Goal: Task Accomplishment & Management: Manage account settings

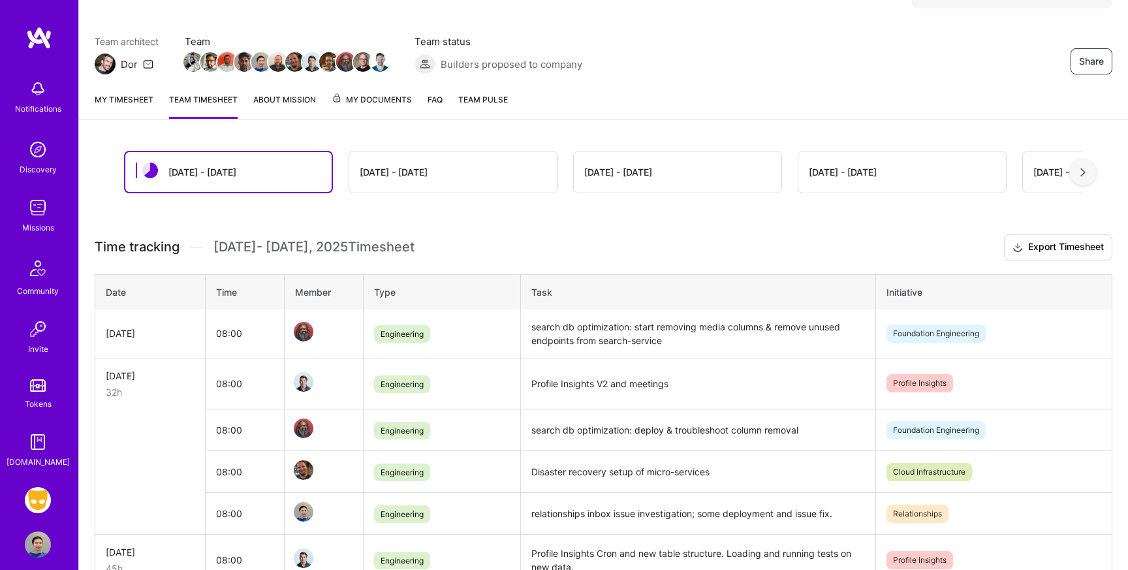
scroll to position [102, 0]
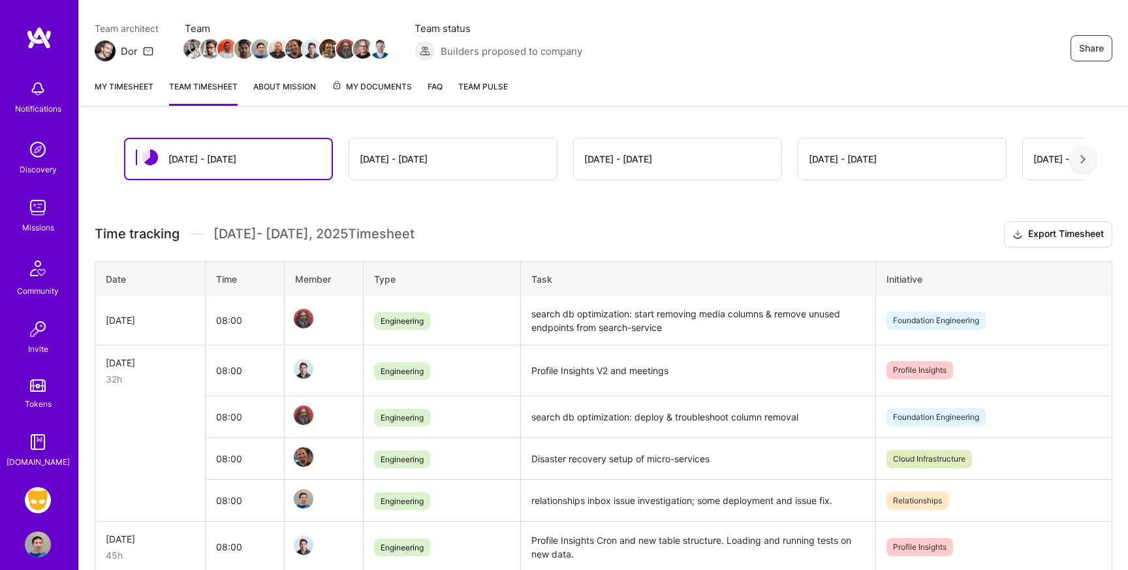
click at [203, 95] on link "Team timesheet" at bounding box center [203, 93] width 69 height 26
click at [124, 91] on link "My timesheet" at bounding box center [124, 93] width 59 height 26
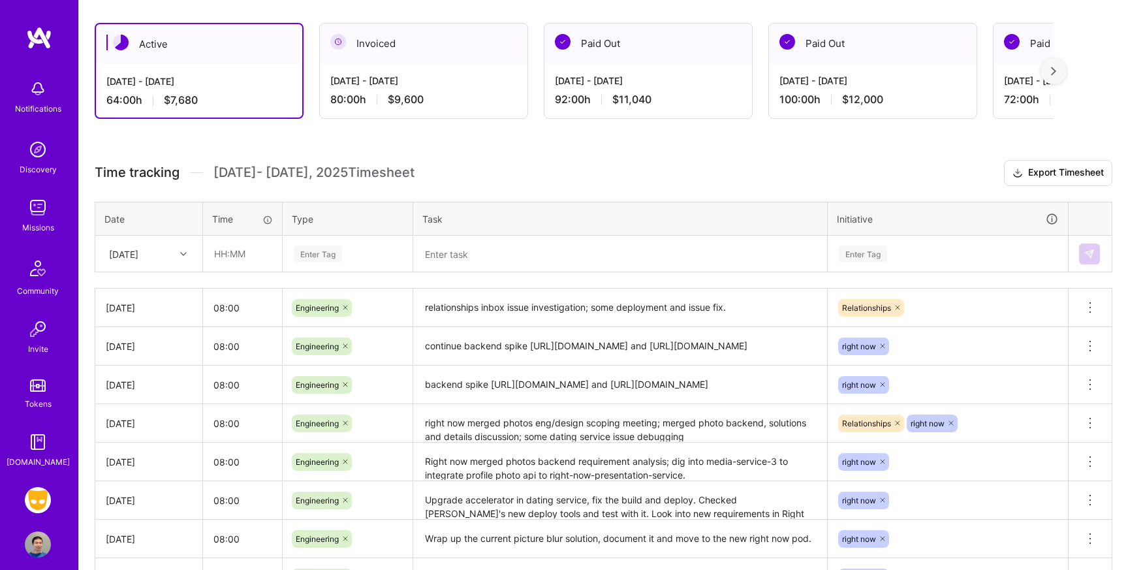
scroll to position [274, 0]
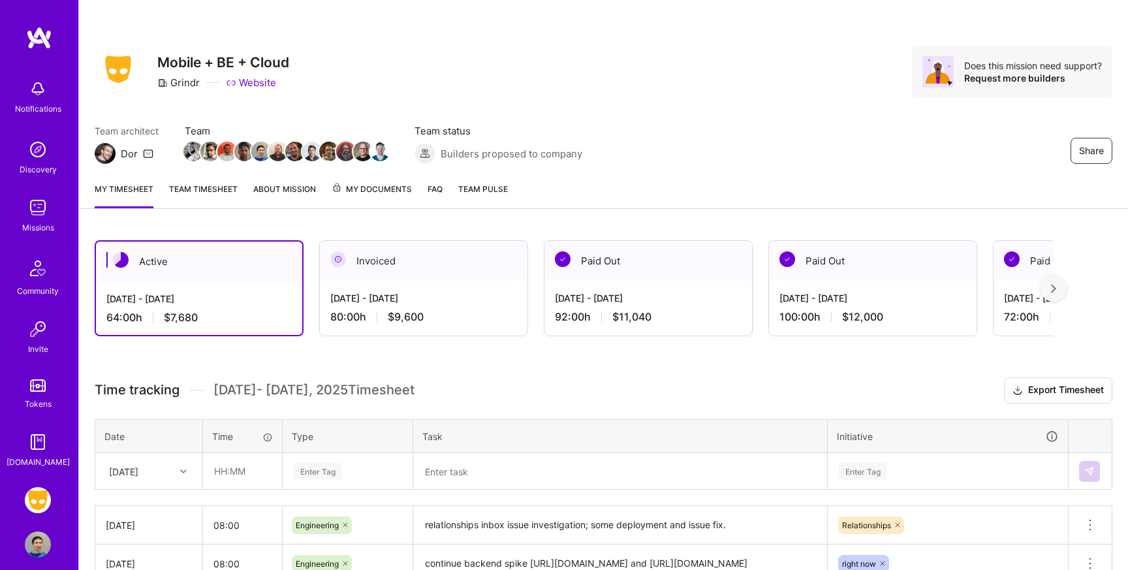
scroll to position [220, 0]
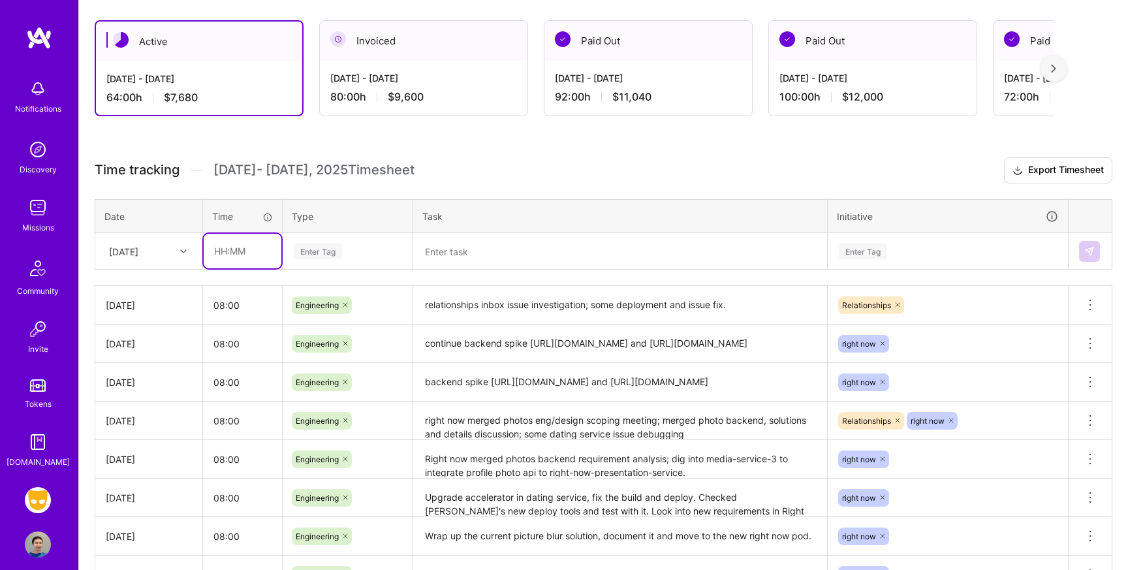
click at [252, 255] on input "text" at bounding box center [243, 251] width 78 height 35
type input "08:00"
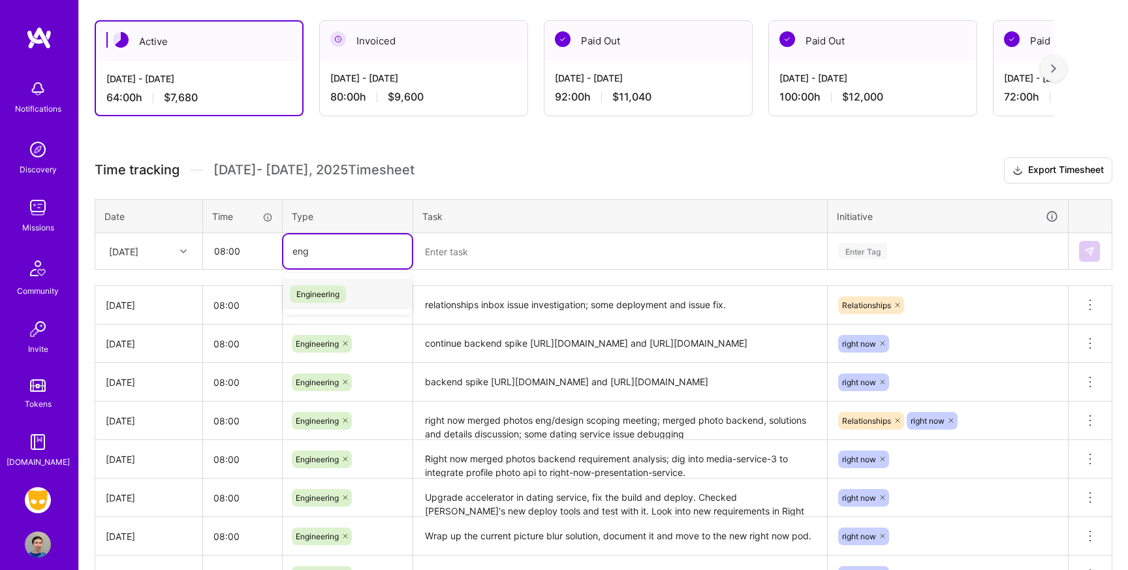
type input "engi"
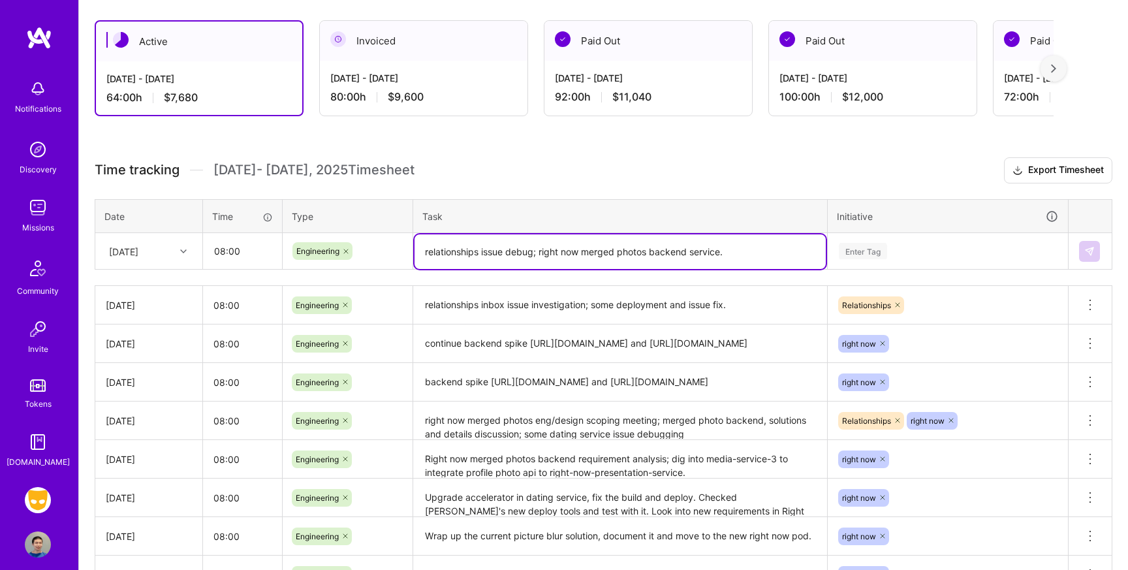
type textarea "relationships issue debug; right now merged photos backend service."
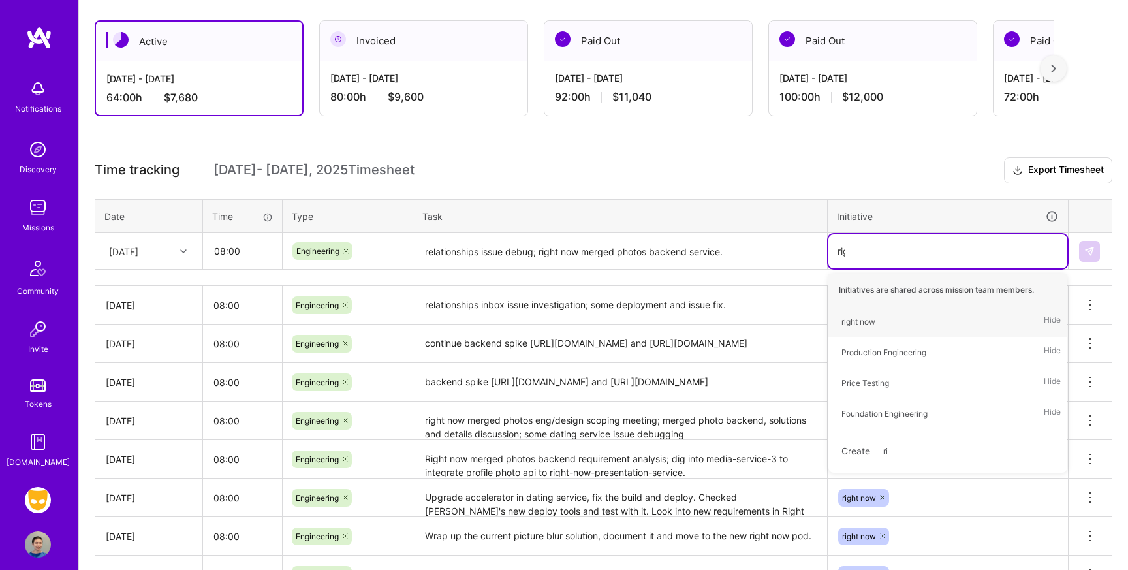
type input "right"
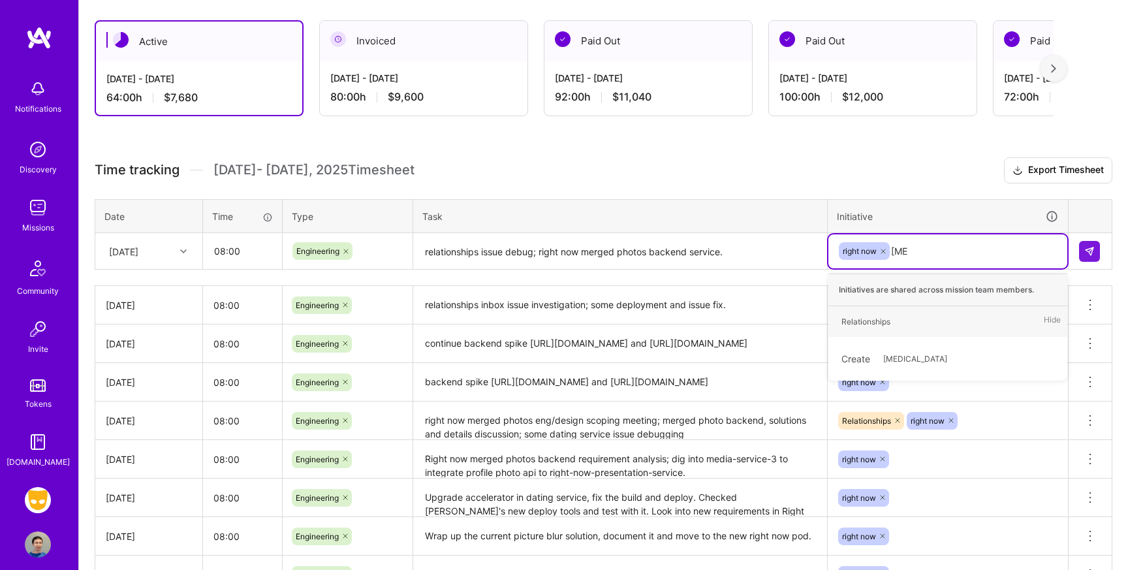
type input "relat"
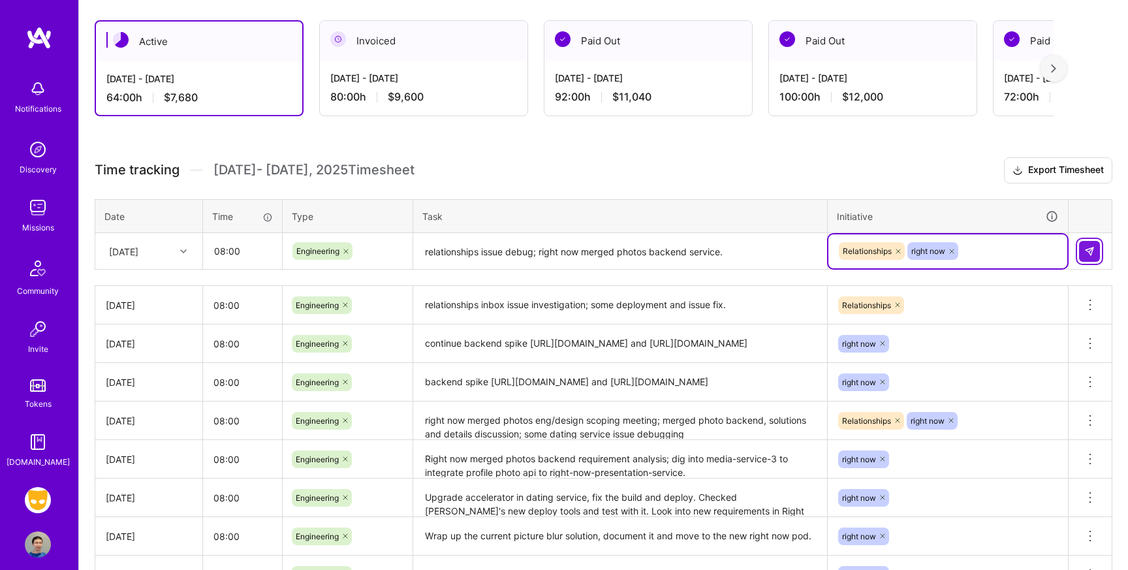
click at [1091, 254] on img at bounding box center [1089, 251] width 10 height 10
